Goal: Task Accomplishment & Management: Manage account settings

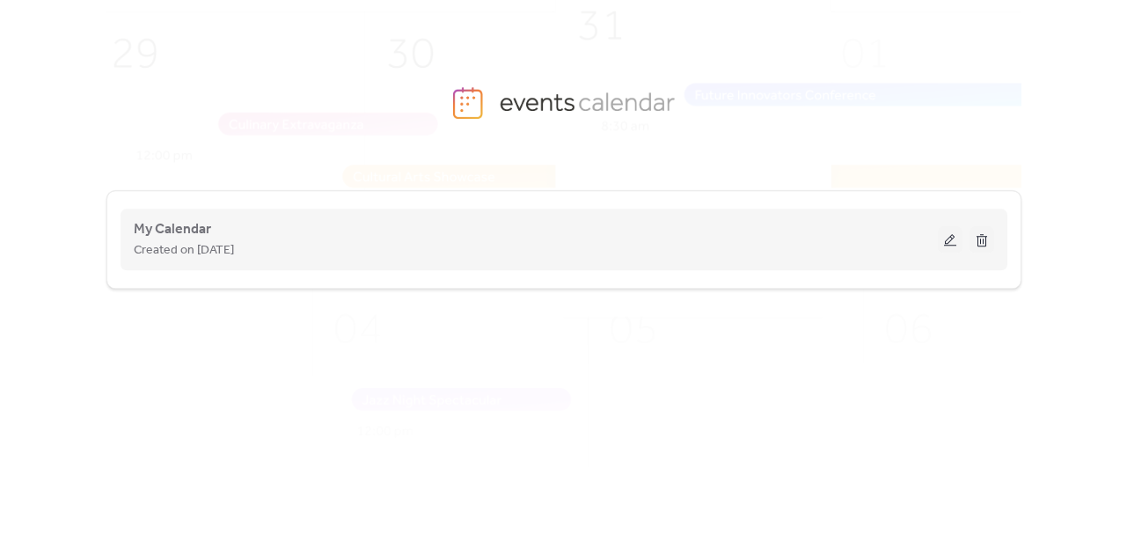
click at [950, 235] on button at bounding box center [950, 239] width 25 height 26
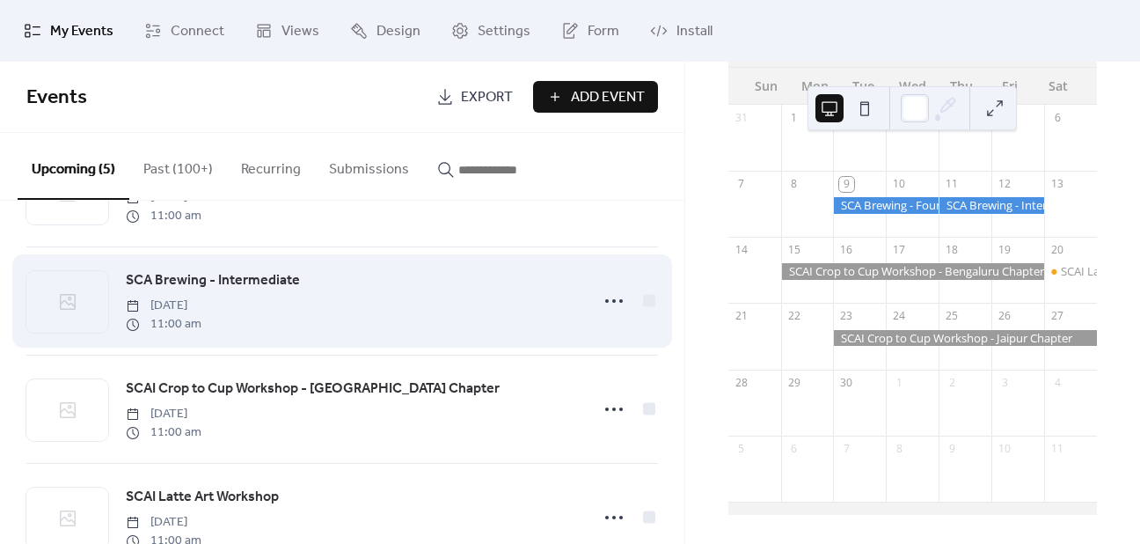
scroll to position [176, 0]
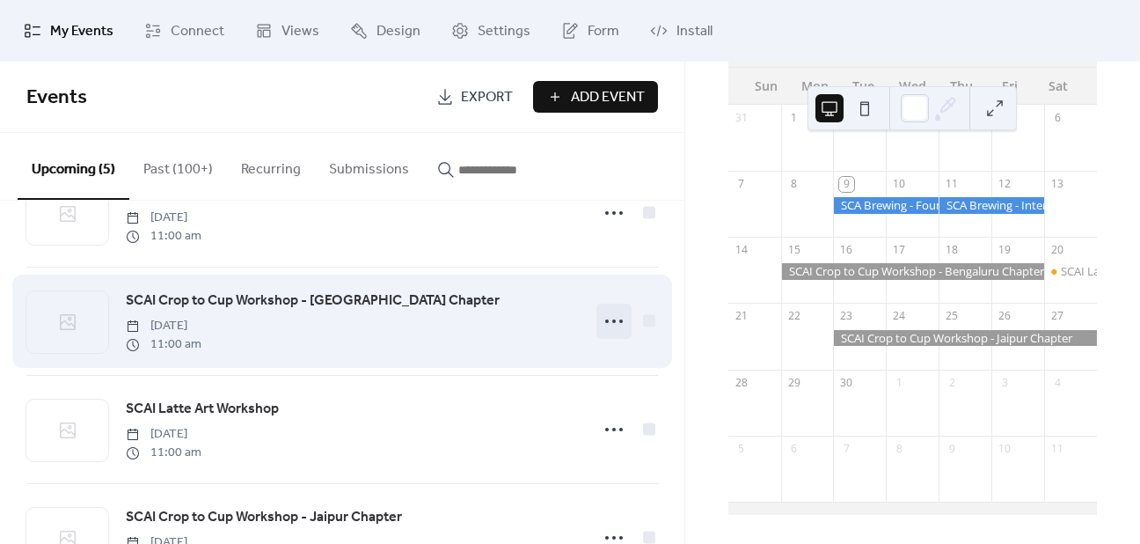
click at [613, 321] on icon at bounding box center [614, 321] width 28 height 28
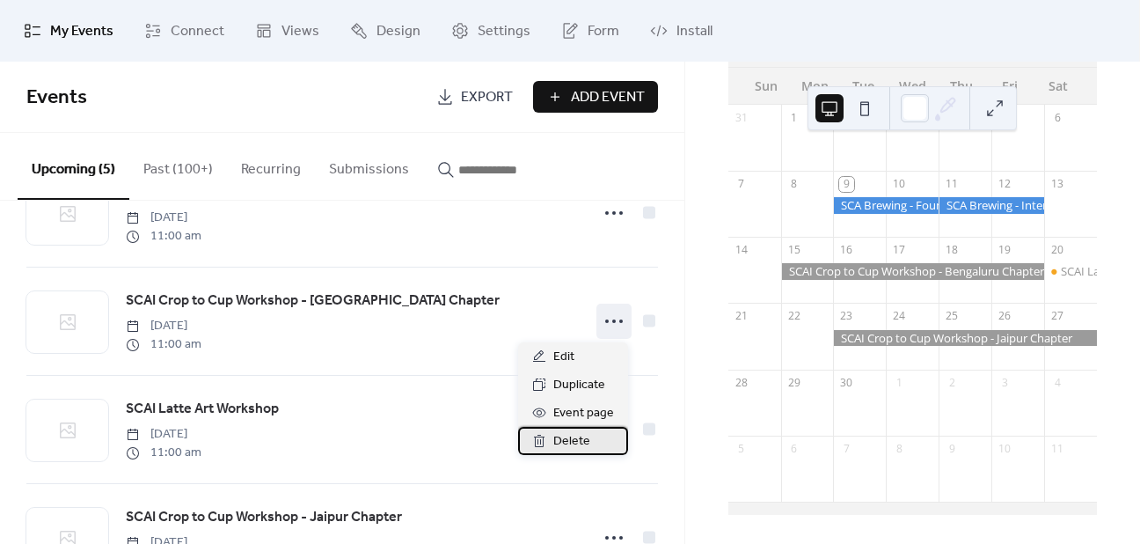
click at [576, 440] on span "Delete" at bounding box center [571, 441] width 37 height 21
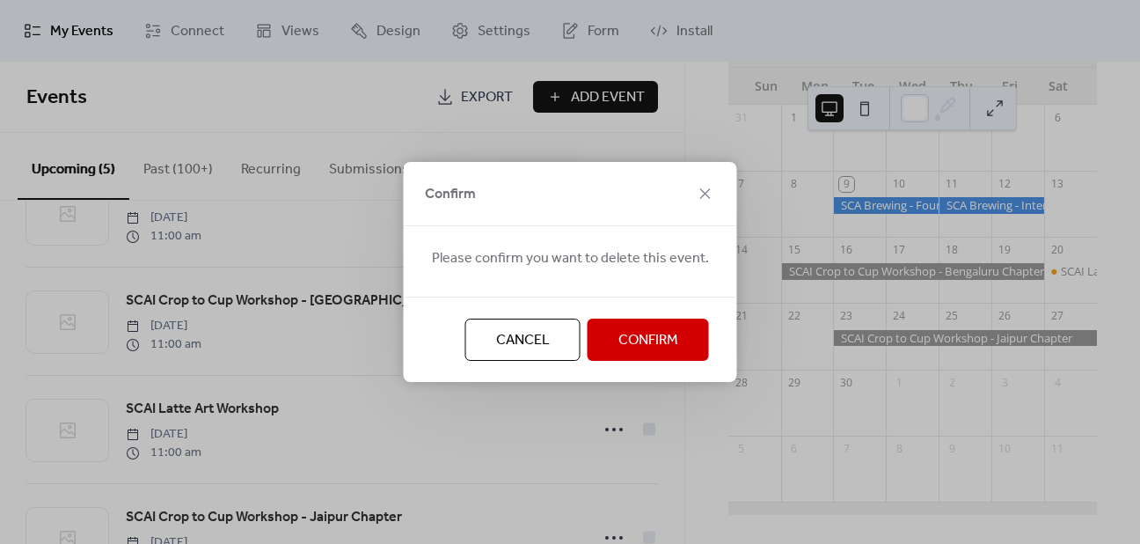
click at [633, 335] on span "Confirm" at bounding box center [648, 340] width 60 height 21
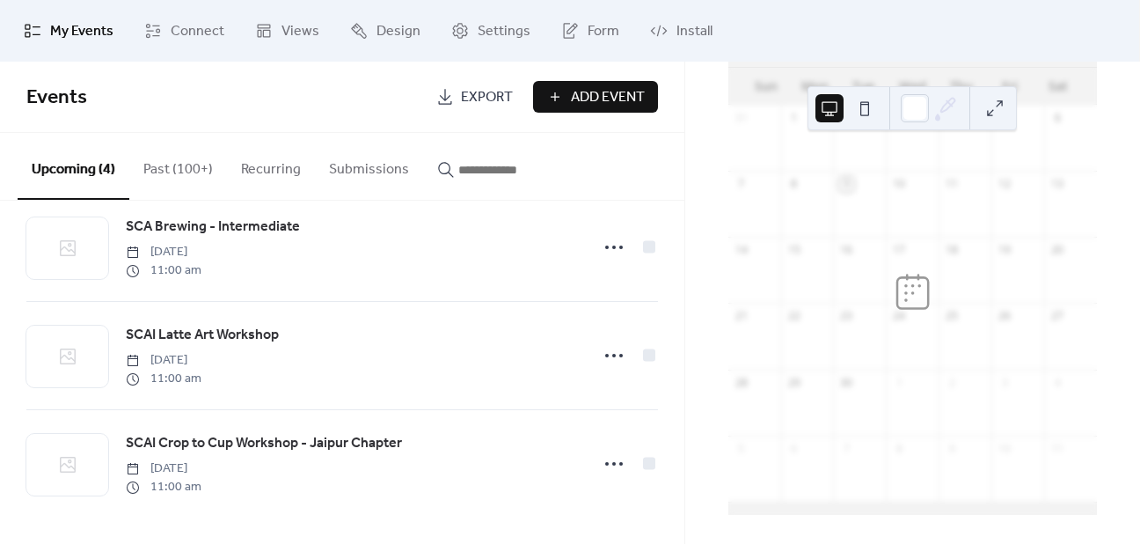
scroll to position [142, 0]
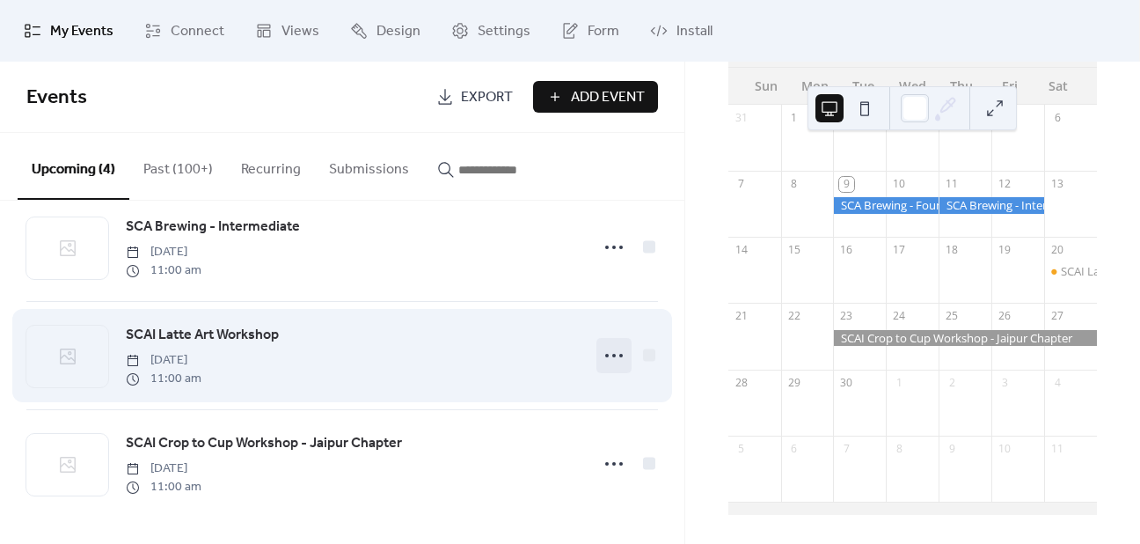
click at [604, 353] on icon at bounding box center [614, 355] width 28 height 28
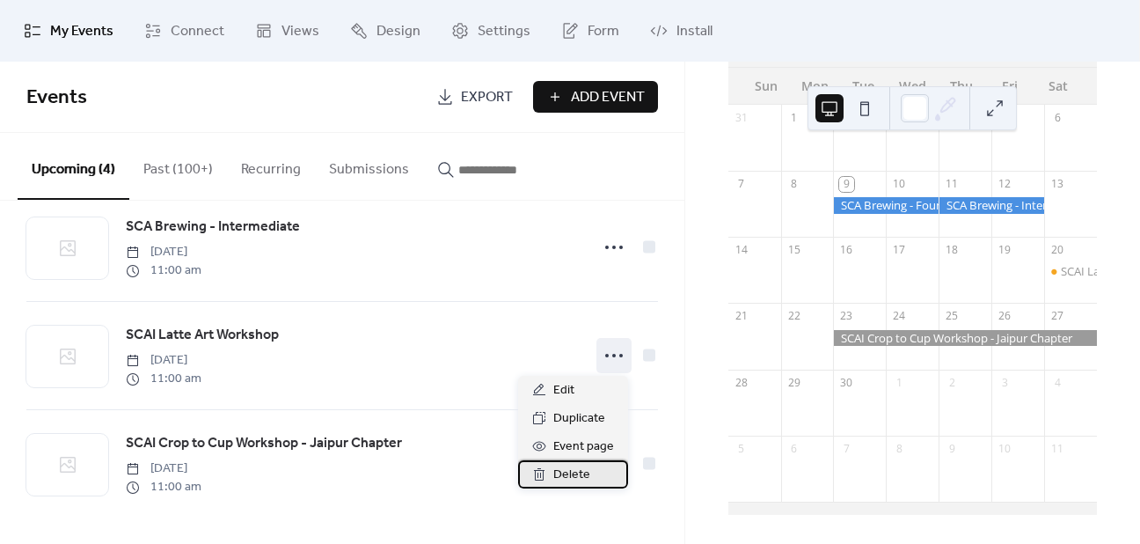
click at [589, 475] on div "Delete" at bounding box center [573, 474] width 110 height 28
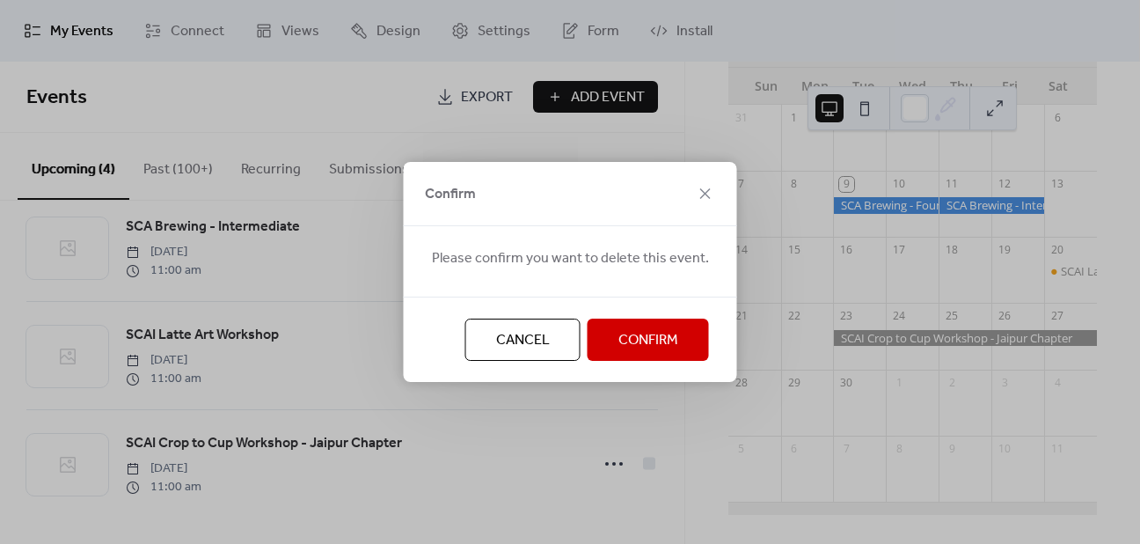
click at [674, 350] on button "Confirm" at bounding box center [648, 339] width 121 height 42
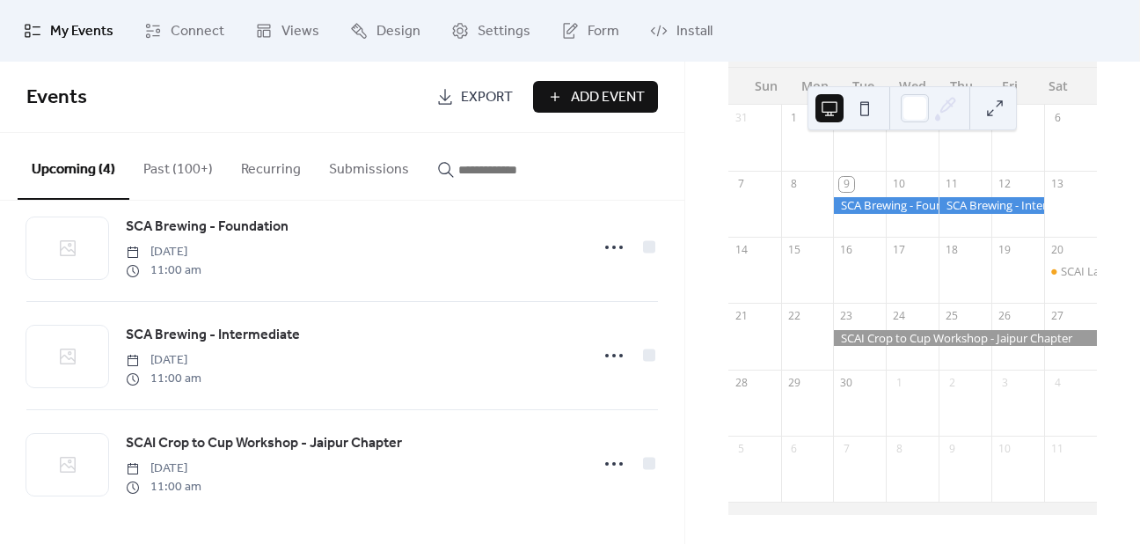
scroll to position [33, 0]
